Goal: Book appointment/travel/reservation

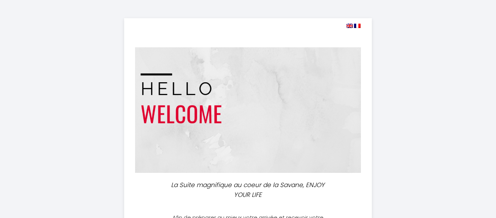
select select
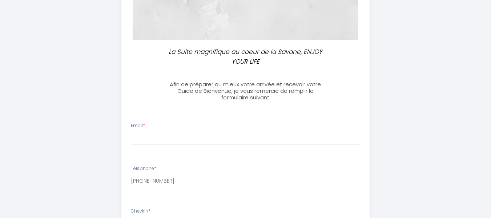
scroll to position [145, 0]
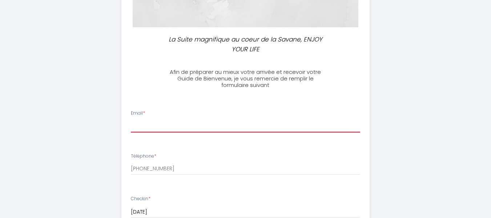
click at [169, 121] on input "Email *" at bounding box center [245, 125] width 229 height 13
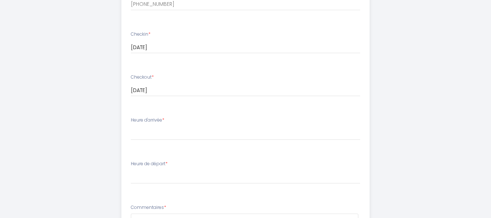
scroll to position [327, 0]
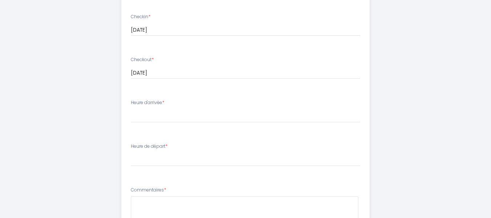
type input "[EMAIL_ADDRESS][DOMAIN_NAME]"
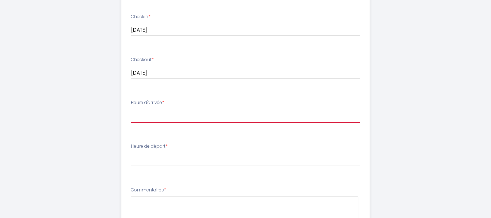
click at [180, 120] on select "17:00 17:30 18:00 18:30 19:00 19:30 20:00 20:30 21:00 21:30 22:00 22:30 23:00 2…" at bounding box center [245, 116] width 229 height 14
click at [158, 117] on select "17:00 17:30 18:00 18:30 19:00 19:30 20:00 20:30 21:00 21:30 22:00 22:30 23:00 2…" at bounding box center [245, 116] width 229 height 14
select select "17:30"
click at [131, 109] on select "17:00 17:30 18:00 18:30 19:00 19:30 20:00 20:30 21:00 21:30 22:00 22:30 23:00 2…" at bounding box center [245, 116] width 229 height 14
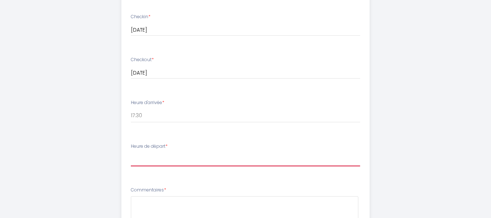
click at [162, 164] on select "00:00 00:30 01:00 01:30 02:00 02:30 03:00 03:30 04:00 04:30 05:00 05:30 06:00 0…" at bounding box center [245, 159] width 229 height 14
select select "04:00"
click at [131, 152] on select "00:00 00:30 01:00 01:30 02:00 02:30 03:00 03:30 04:00 04:30 05:00 05:30 06:00 0…" at bounding box center [245, 159] width 229 height 14
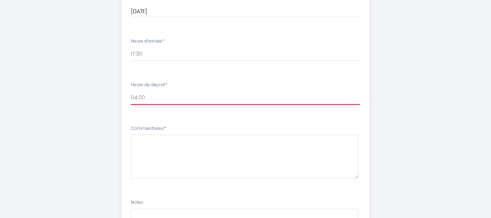
scroll to position [400, 0]
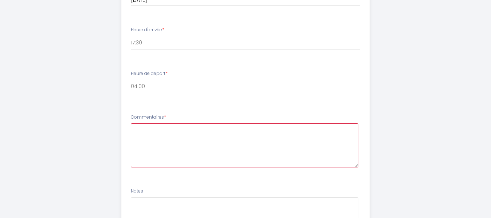
click at [199, 134] on textarea at bounding box center [245, 145] width 228 height 44
click at [183, 125] on textarea "heure de départ 16 le 1_" at bounding box center [245, 145] width 228 height 44
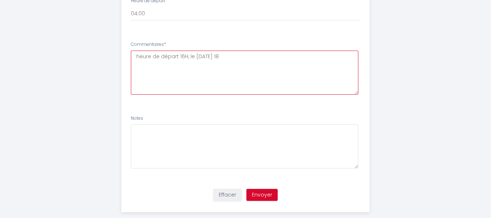
scroll to position [485, 0]
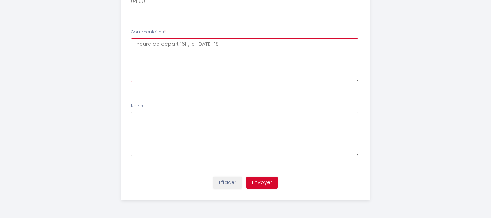
type textarea "heure de départ 16H, le [DATE] 18"
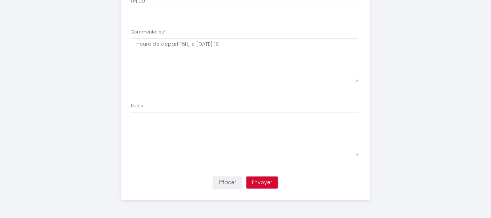
click at [263, 182] on button "Envoyer" at bounding box center [261, 182] width 31 height 12
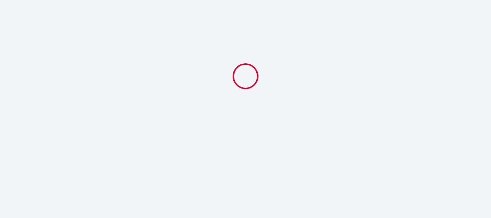
select select "17:30"
select select "04:00"
